Goal: Participate in discussion: Engage in conversation with other users on a specific topic

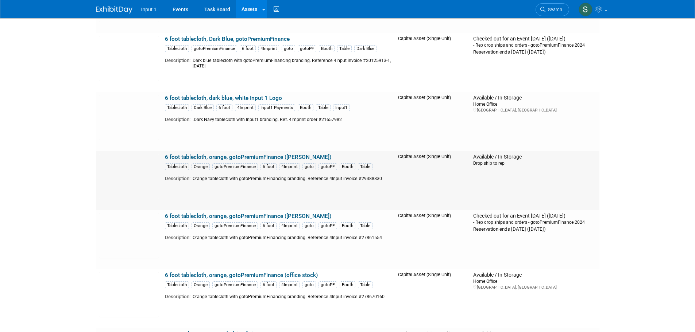
scroll to position [1168, 0]
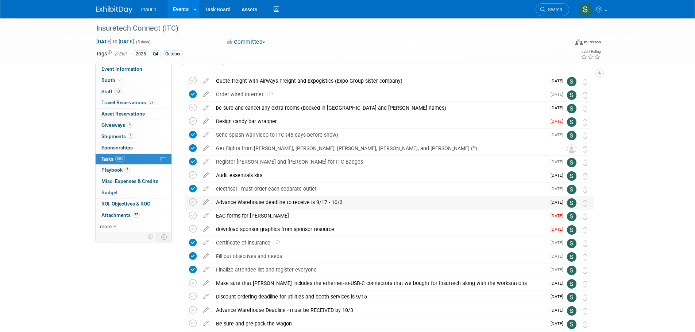
scroll to position [36, 0]
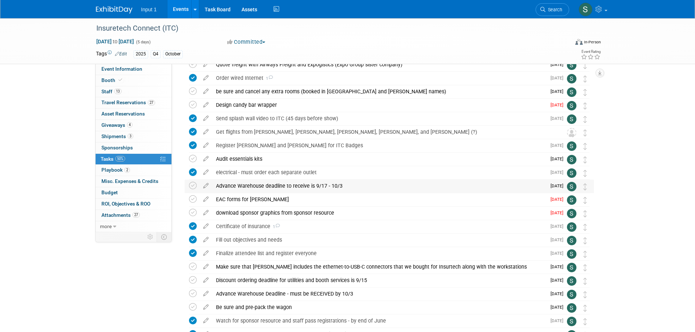
click at [304, 185] on div "Advance Warehouse deadline to receive is 9/17 - 10/3" at bounding box center [379, 186] width 334 height 12
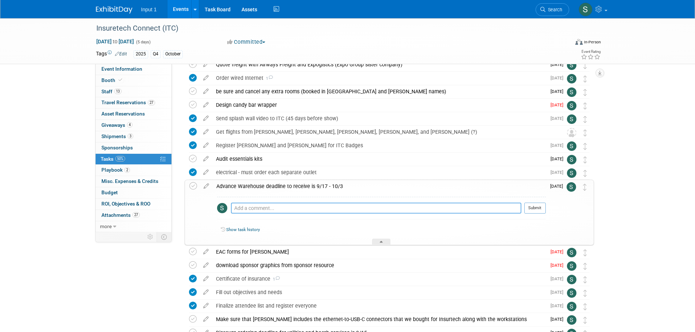
click at [281, 209] on textarea at bounding box center [376, 208] width 290 height 11
click at [265, 208] on textarea "Must pickup by 9/29 to receive ground shipping rates" at bounding box center [376, 208] width 290 height 11
type textarea "Must pickup by 9/29 to receive ground shipping rates"
click at [531, 212] on button "Submit" at bounding box center [535, 208] width 22 height 11
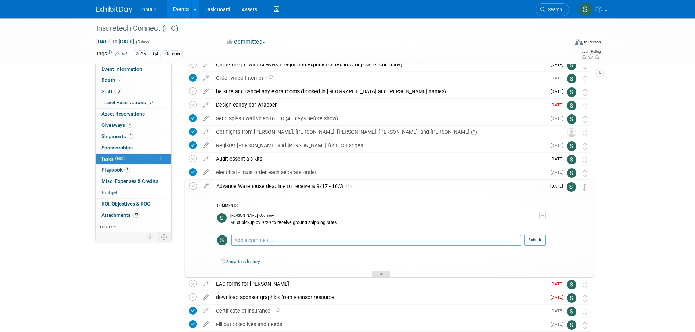
click at [388, 274] on div at bounding box center [381, 274] width 18 height 6
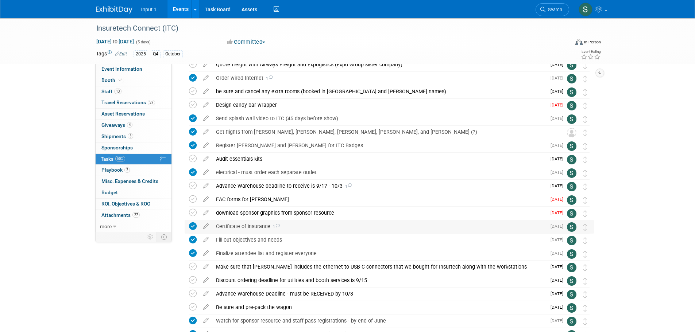
scroll to position [0, 0]
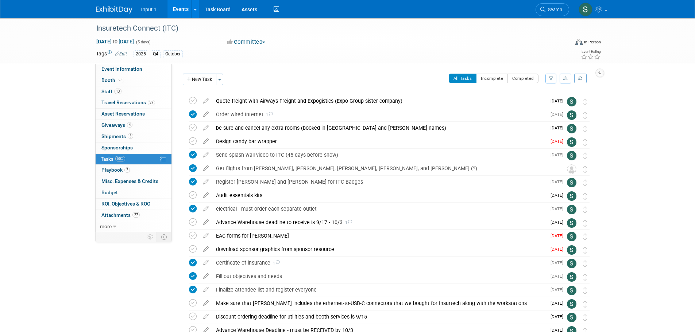
click at [657, 226] on div "Insuretech Connect (ITC) Oct 13, 2025 to Oct 17, 2025 (5 days) Oct 13, 2025 to …" at bounding box center [347, 227] width 695 height 418
